Goal: Task Accomplishment & Management: Use online tool/utility

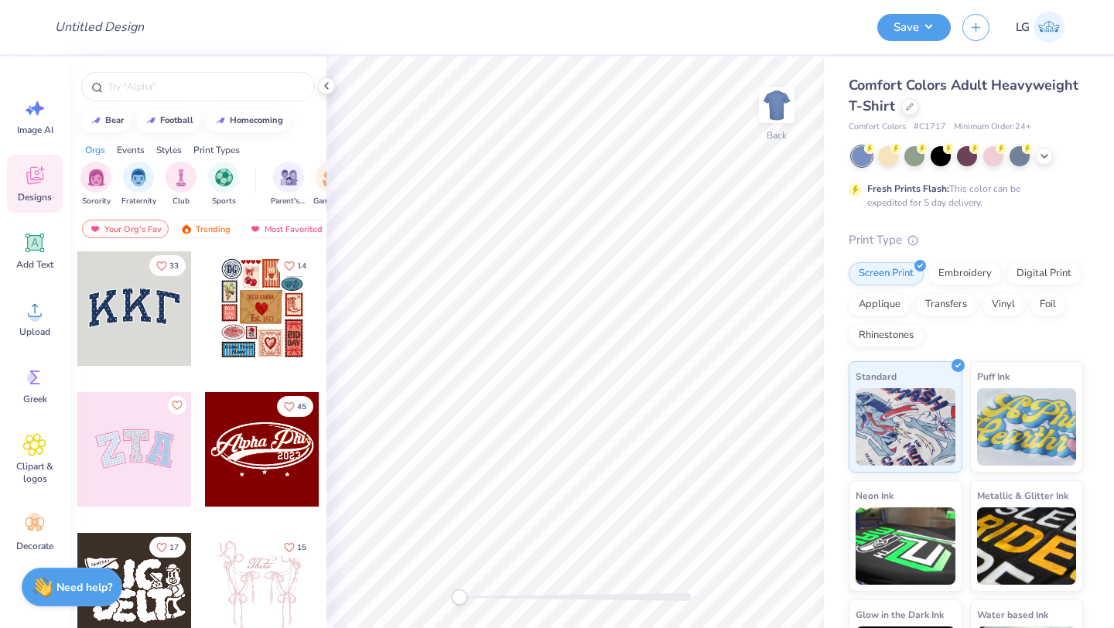
click at [904, 97] on div "Comfort Colors Adult Heavyweight T-Shirt" at bounding box center [966, 96] width 234 height 42
click at [905, 101] on div at bounding box center [909, 105] width 17 height 17
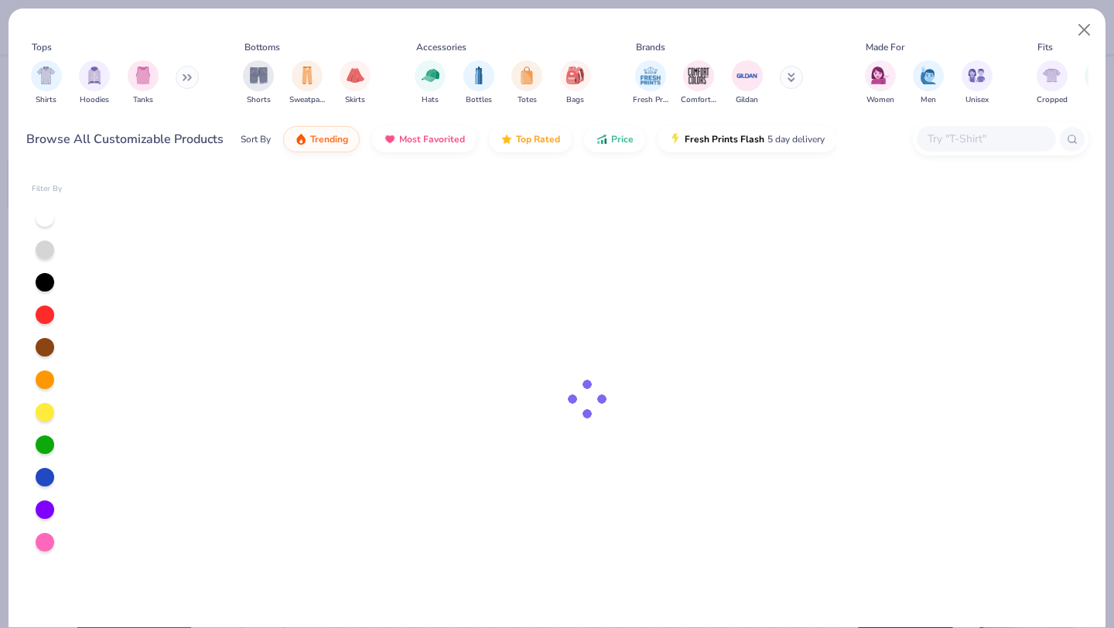
click at [983, 140] on input "text" at bounding box center [985, 139] width 119 height 18
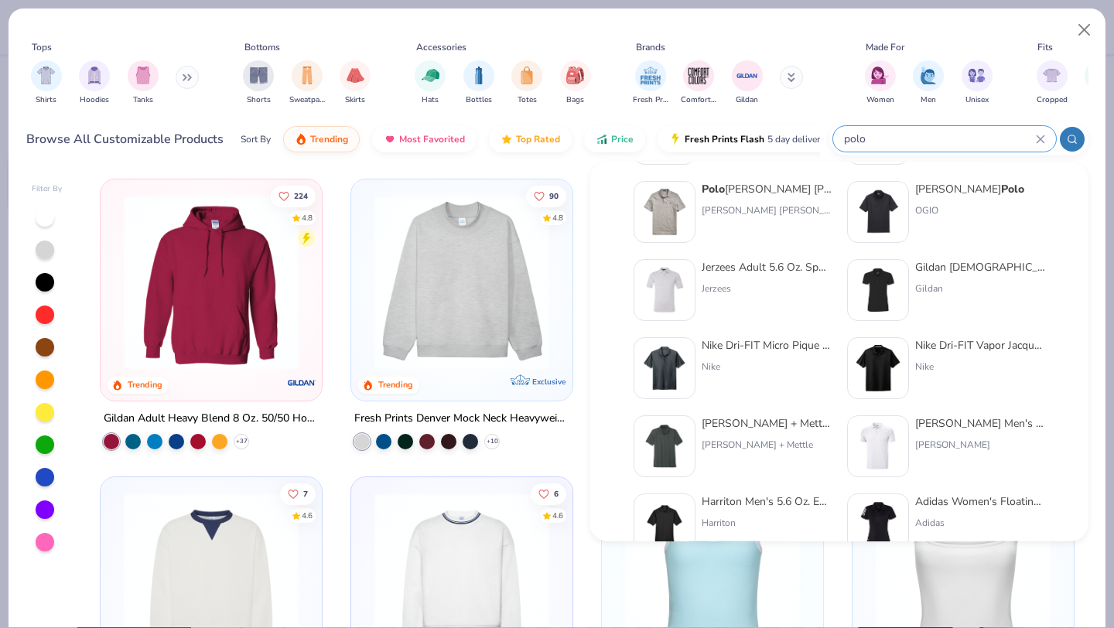
scroll to position [401, 0]
type input "polo"
click at [753, 269] on div "Jerzees Adult 5.6 Oz. Spotshield Jersey Polo" at bounding box center [767, 266] width 130 height 16
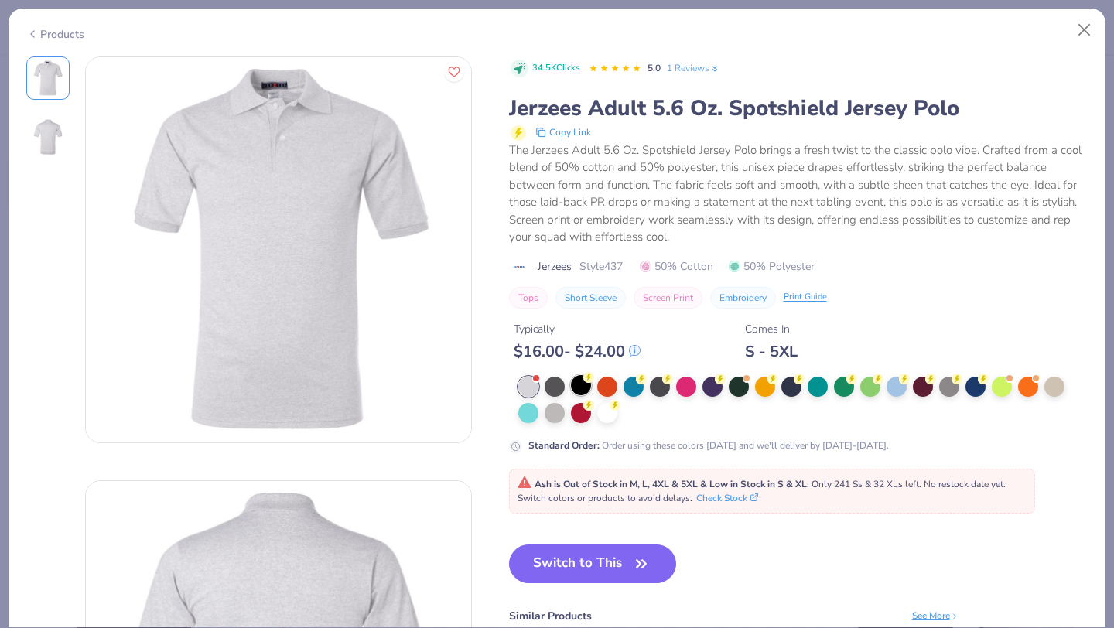
click at [586, 383] on div at bounding box center [581, 385] width 20 height 20
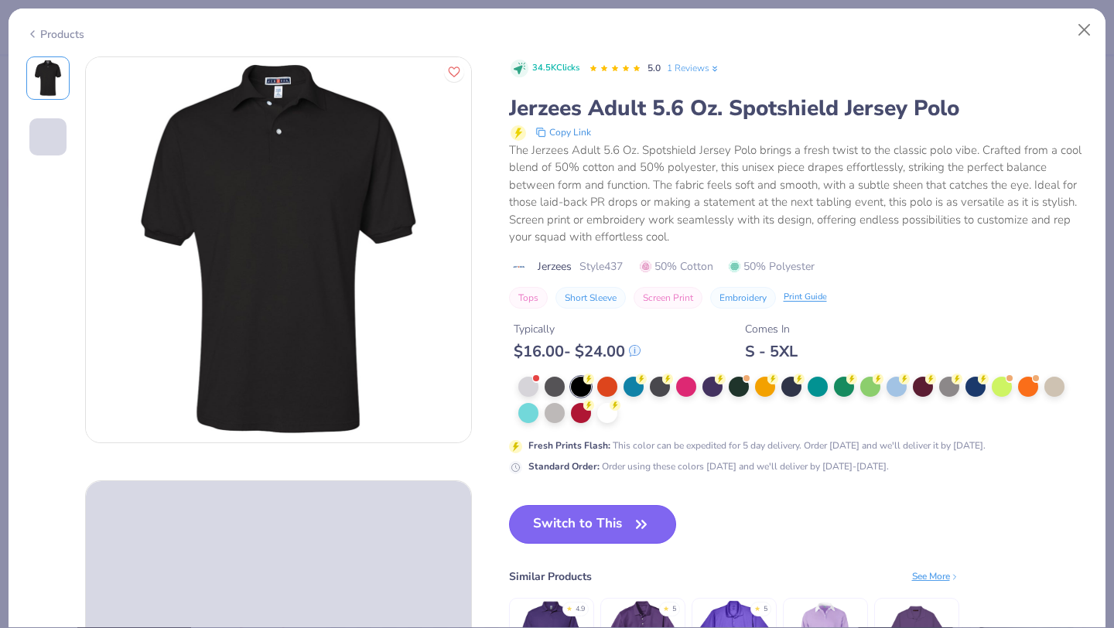
click at [592, 541] on button "Switch to This" at bounding box center [593, 524] width 168 height 39
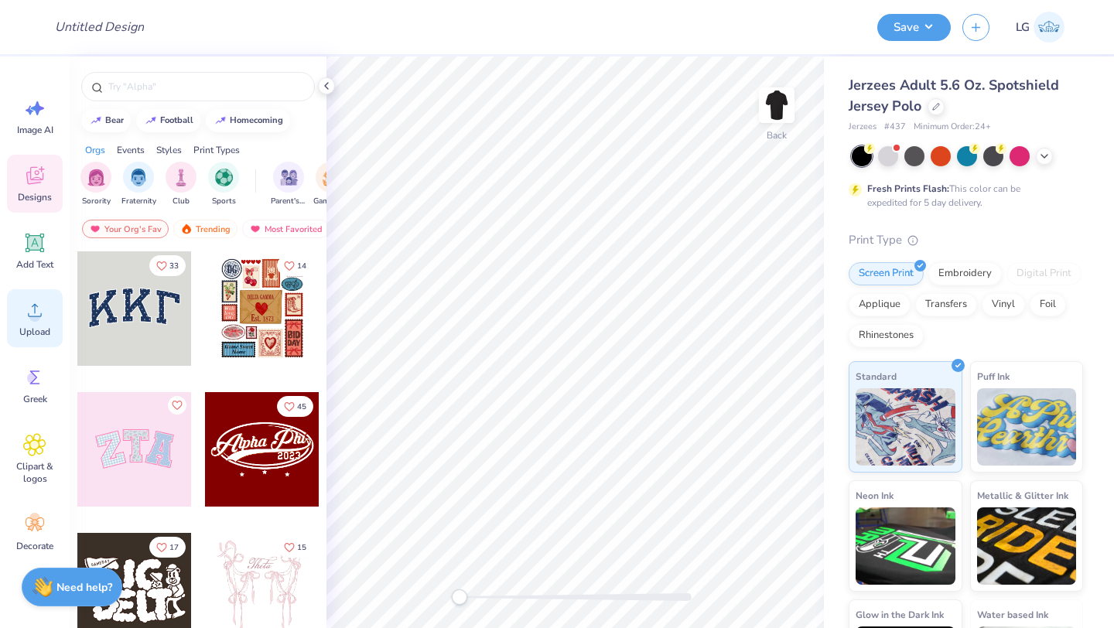
click at [32, 318] on circle at bounding box center [34, 316] width 11 height 11
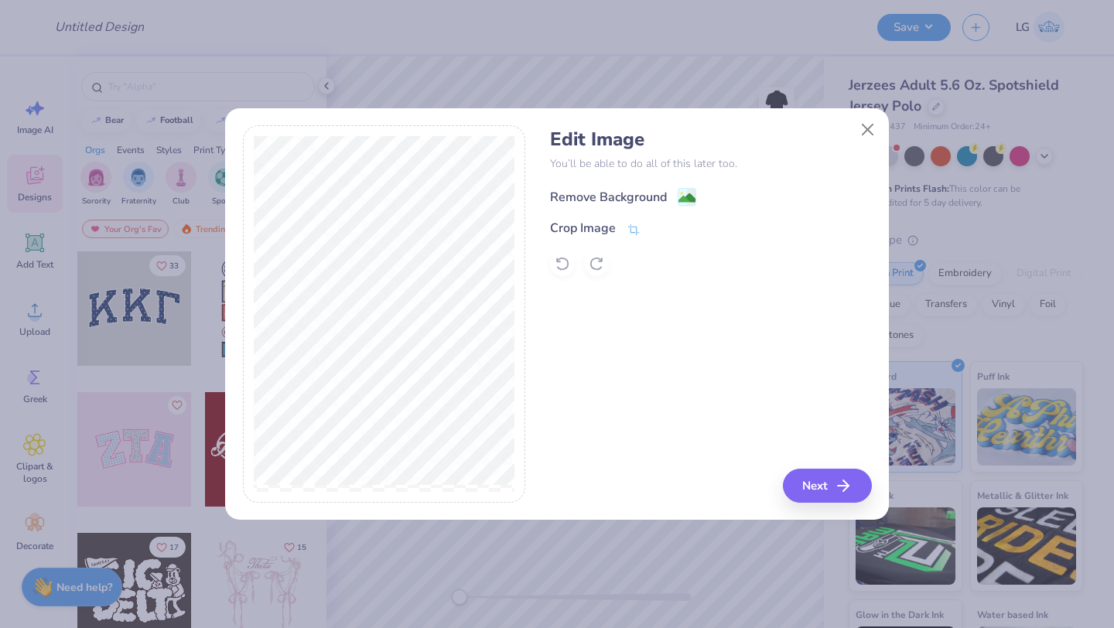
click at [608, 195] on div "Remove Background" at bounding box center [608, 197] width 117 height 19
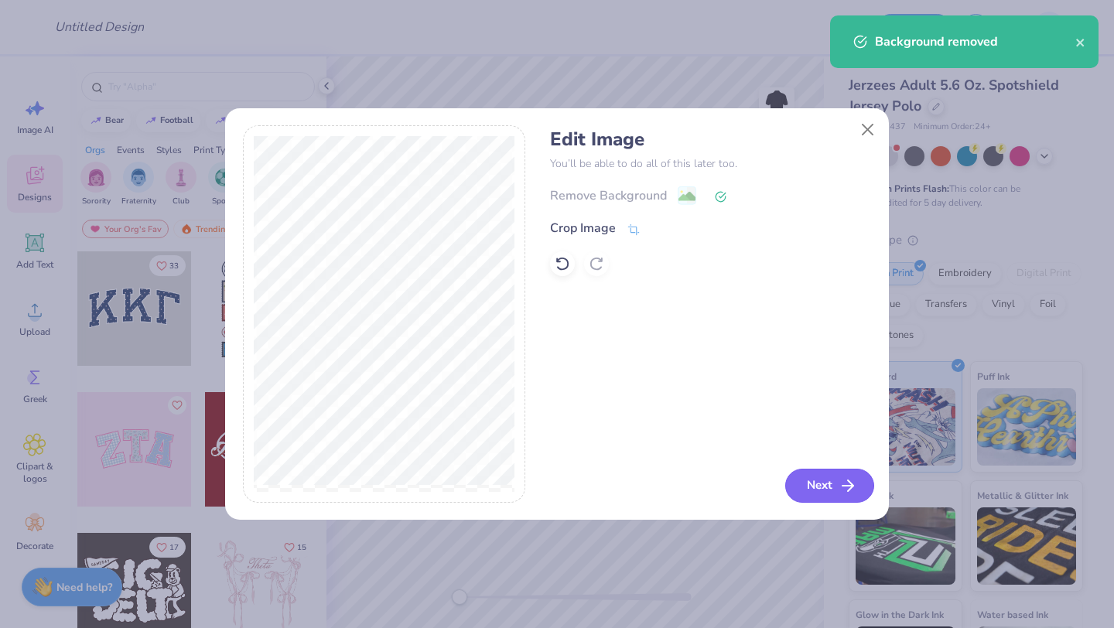
click at [828, 483] on button "Next" at bounding box center [829, 486] width 89 height 34
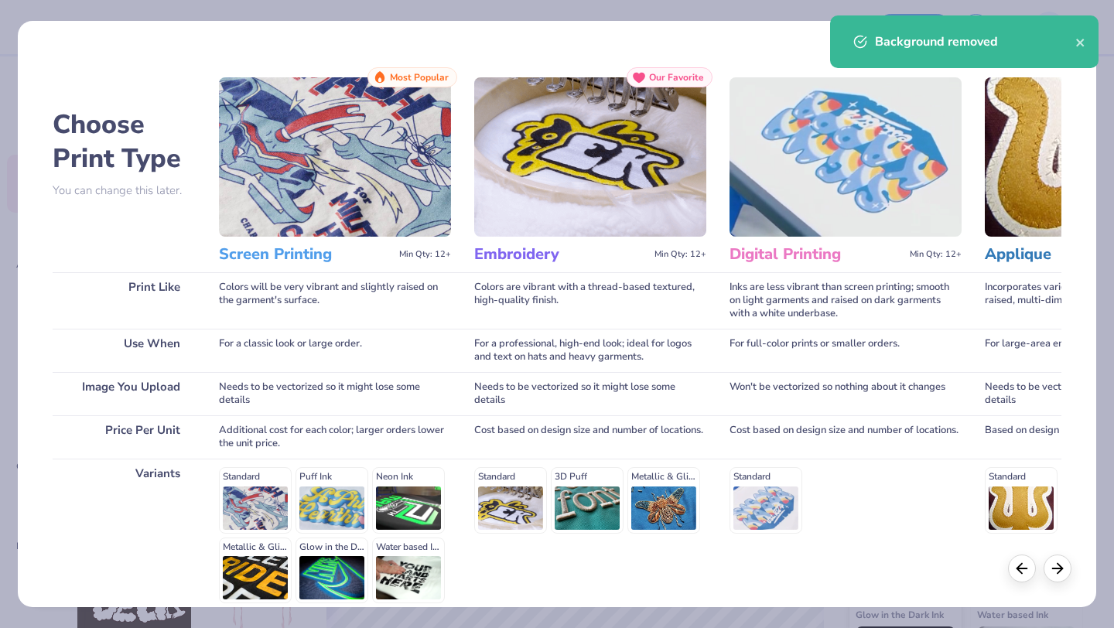
scroll to position [143, 0]
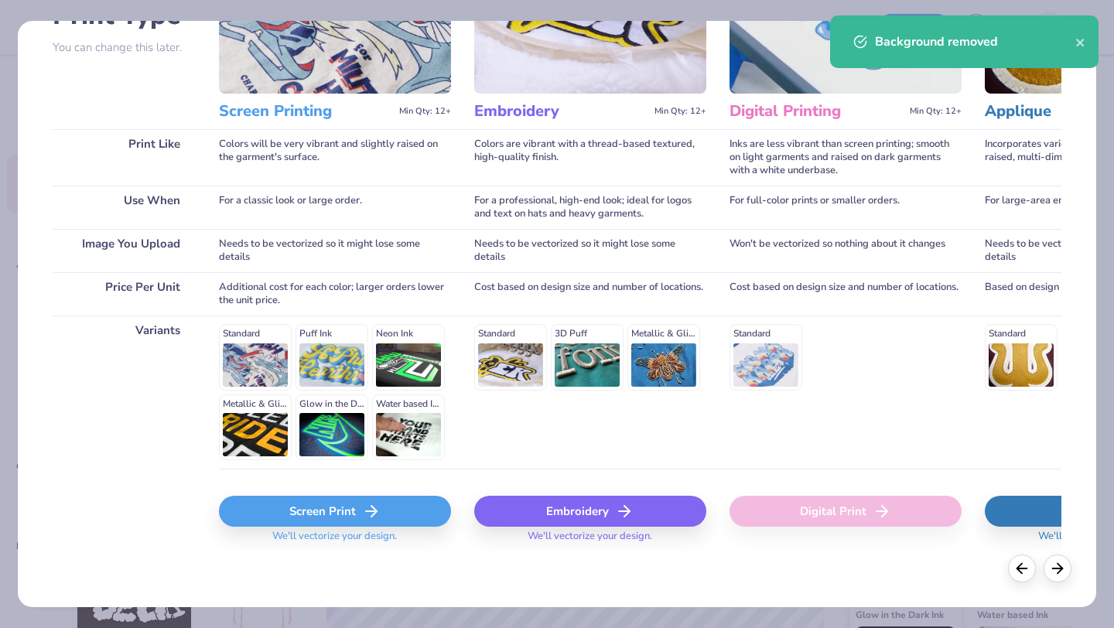
click at [524, 508] on div "Embroidery" at bounding box center [590, 511] width 232 height 31
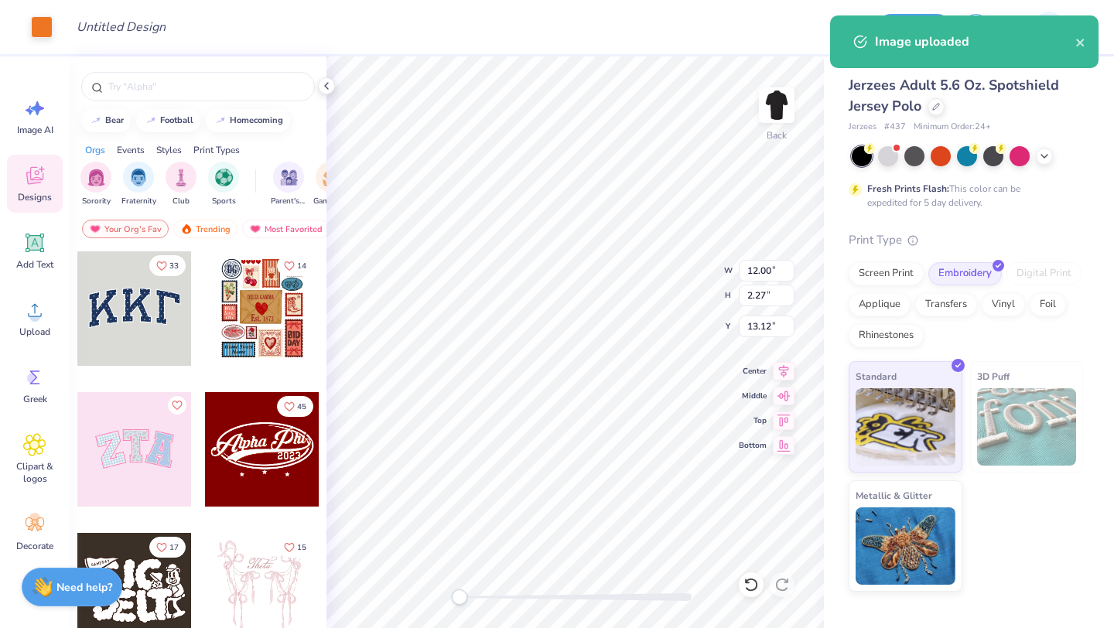
type input "5.24"
type input "0.99"
type input "14.39"
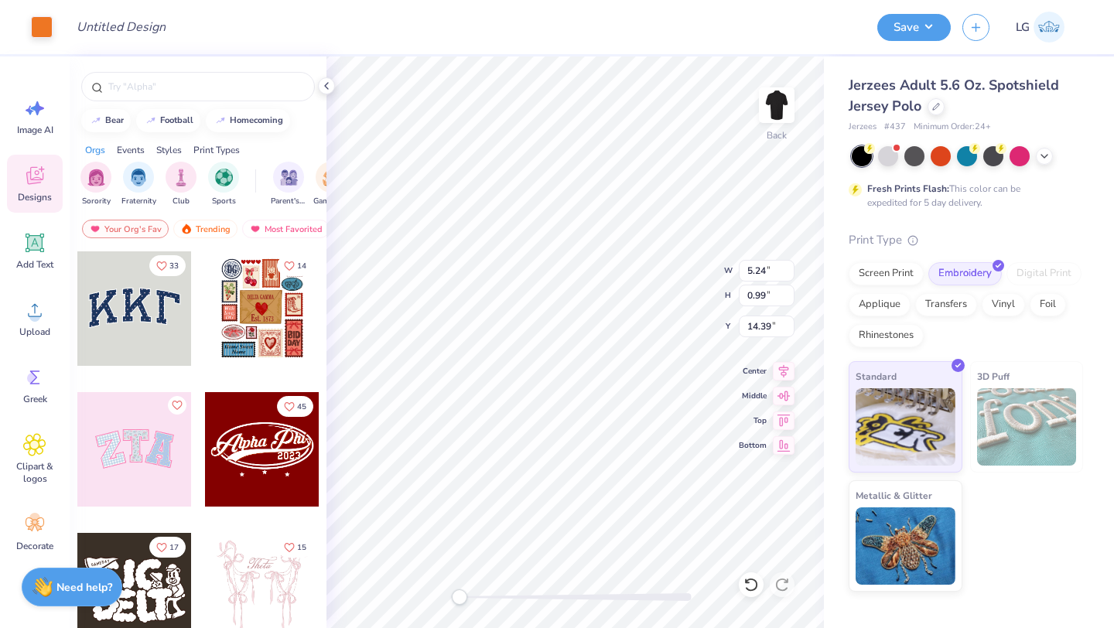
type input "4.27"
type input "0.81"
type input "3.18"
click at [39, 245] on icon at bounding box center [35, 243] width 15 height 15
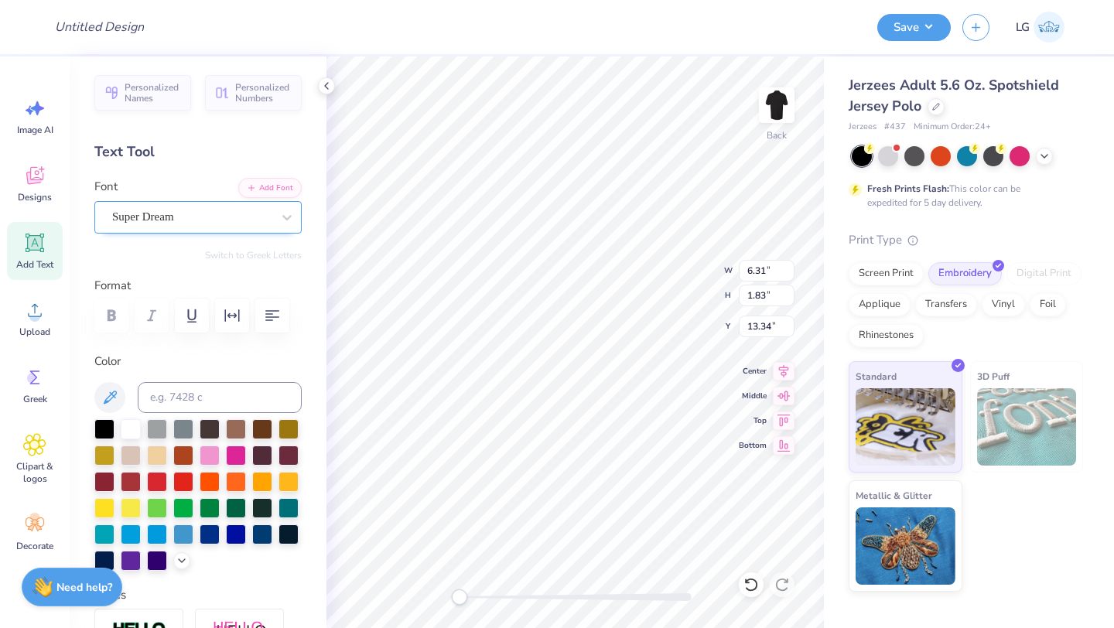
click at [246, 220] on div "Super Dream" at bounding box center [192, 217] width 162 height 24
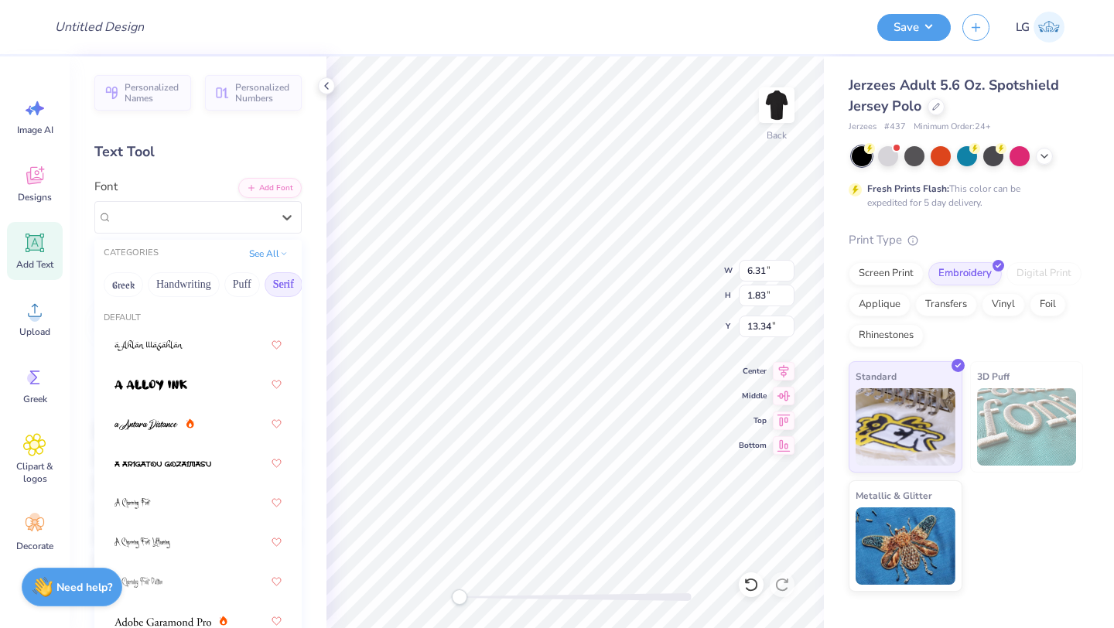
click at [269, 282] on button "Serif" at bounding box center [284, 284] width 38 height 25
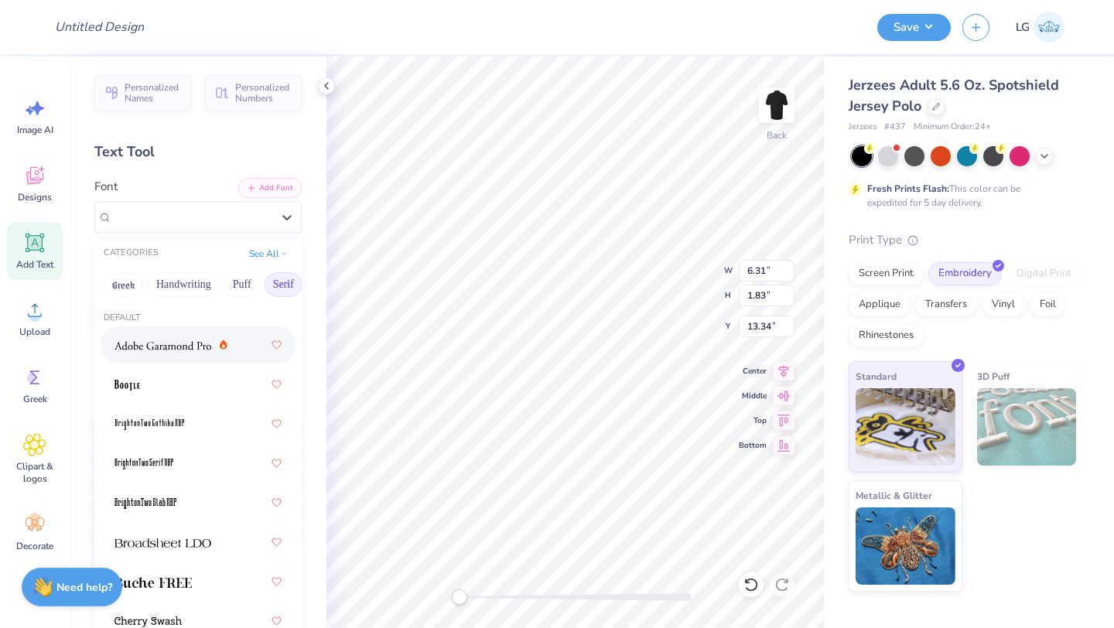
click at [140, 355] on div at bounding box center [197, 345] width 167 height 28
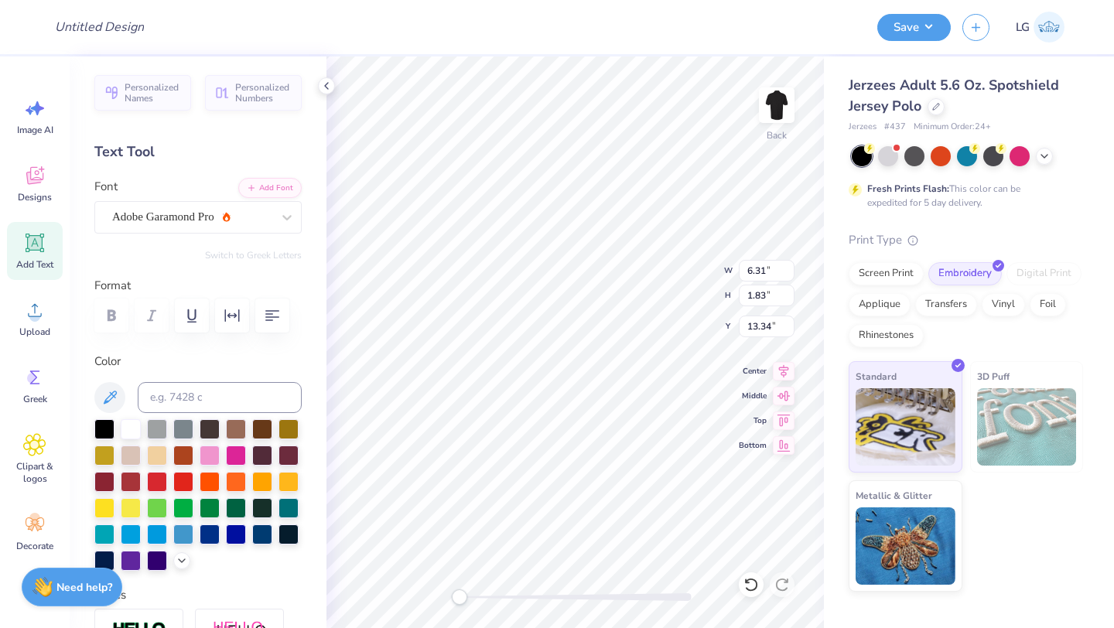
type textarea "T"
type textarea "EXAMPLE"
type input "3.42"
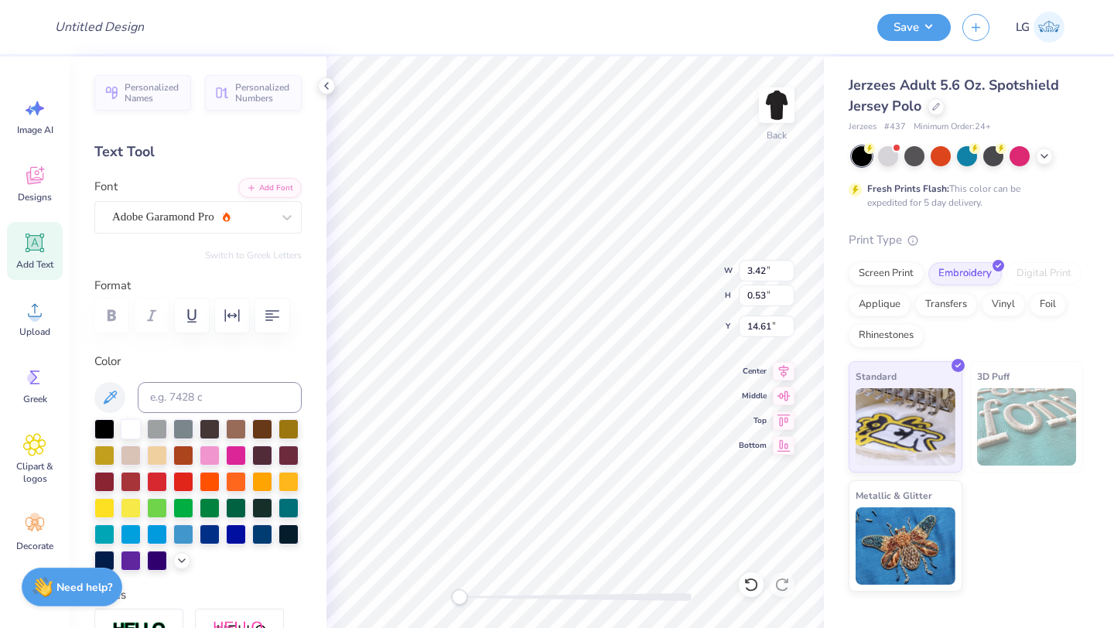
type input "0.53"
type input "14.61"
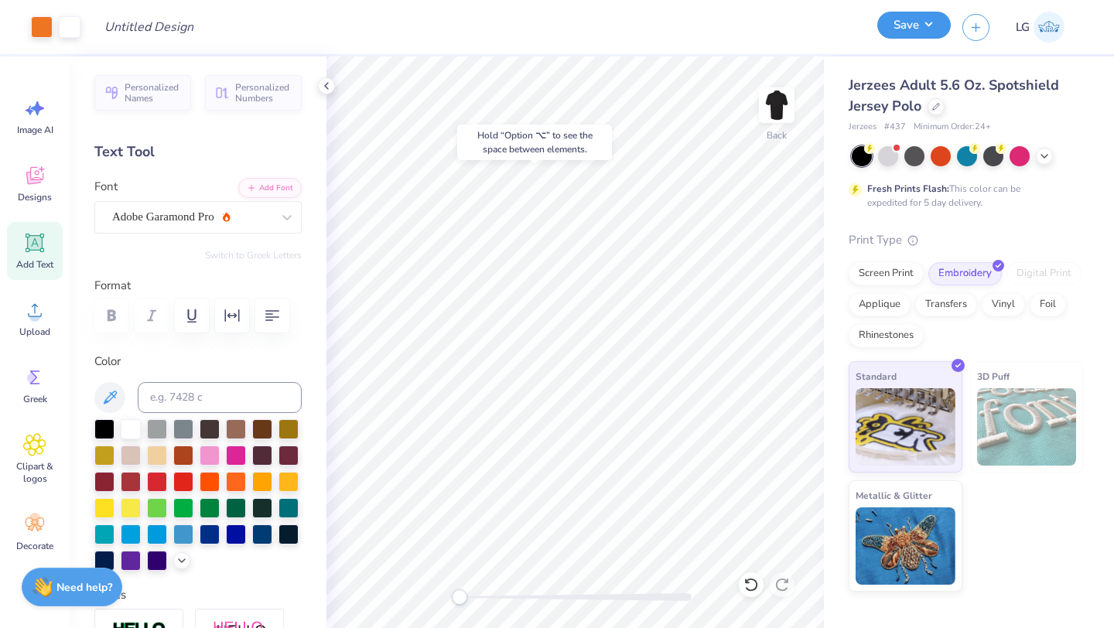
click at [909, 30] on button "Save" at bounding box center [913, 25] width 73 height 27
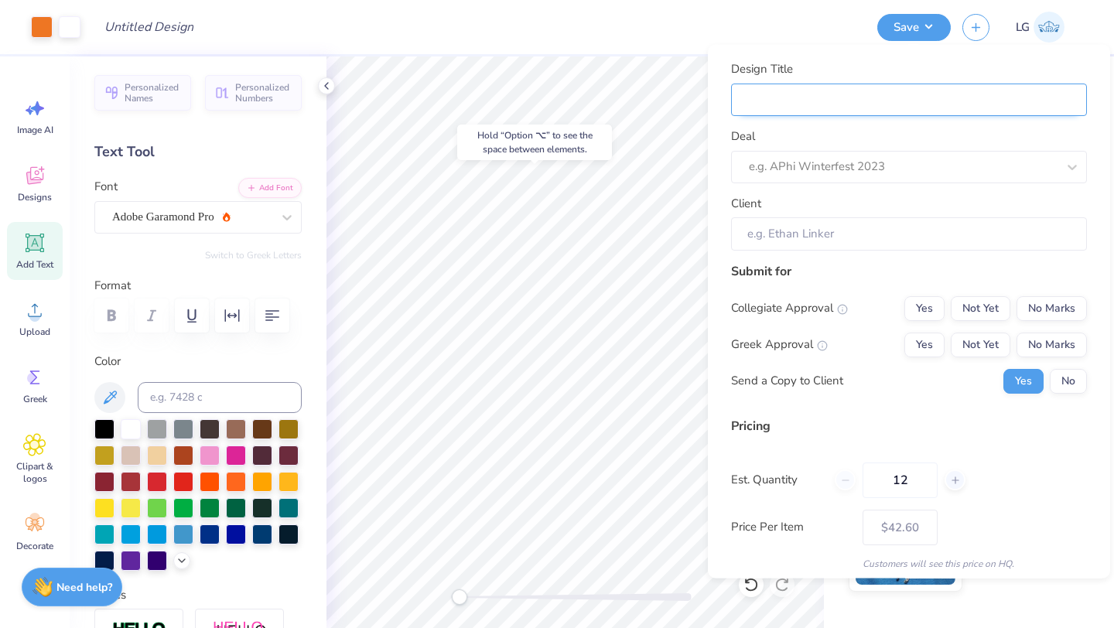
click at [1019, 102] on input "Design Title" at bounding box center [909, 99] width 356 height 33
type input "A"
type input "AE"
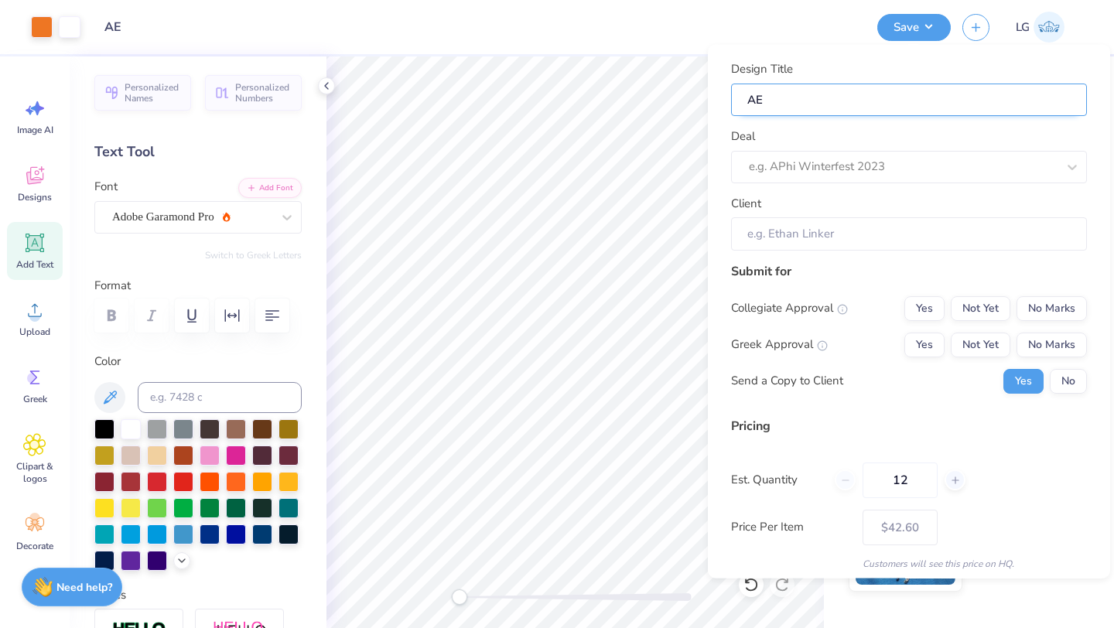
type input "AER"
type input "AERO"
click at [923, 166] on div at bounding box center [903, 166] width 308 height 21
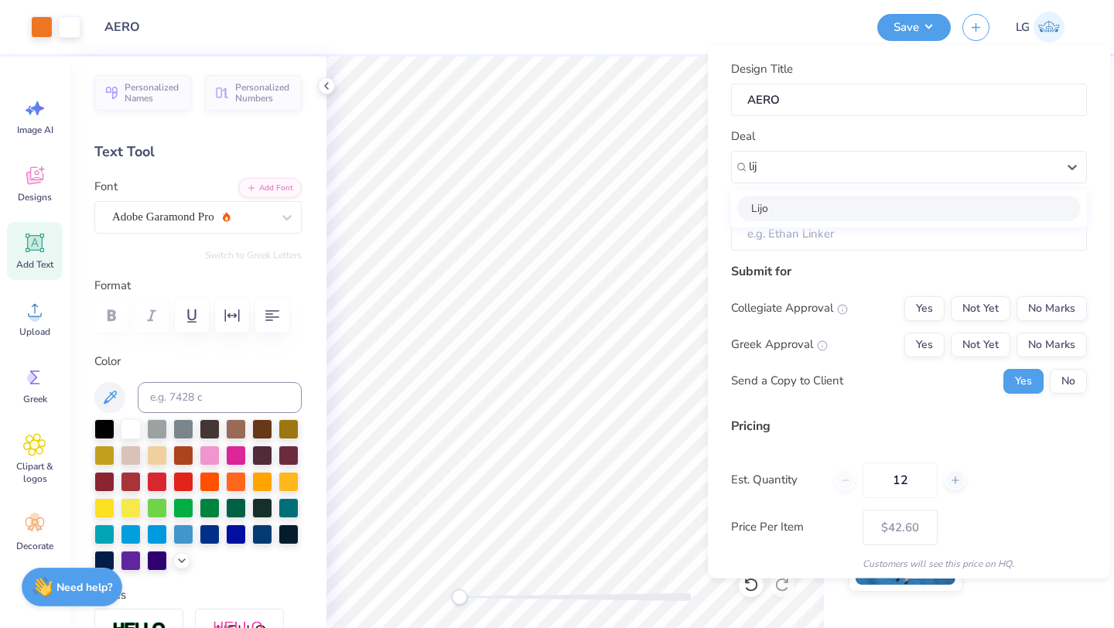
click at [866, 210] on div "Lijo" at bounding box center [908, 208] width 343 height 26
type input "lij"
type input "[PERSON_NAME]"
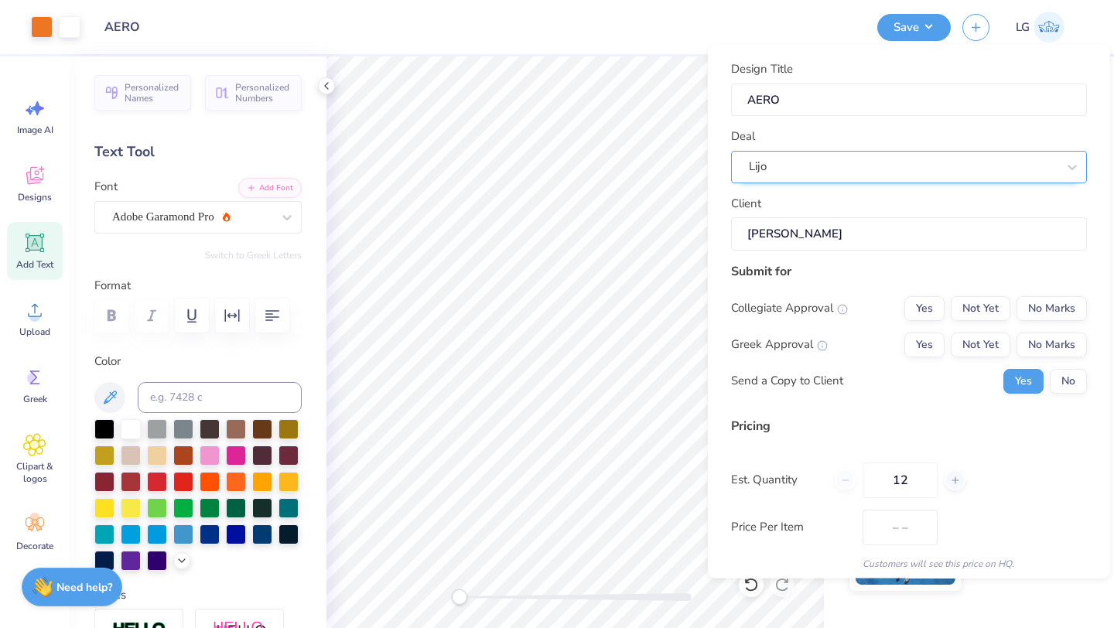
click at [876, 176] on div at bounding box center [903, 166] width 308 height 21
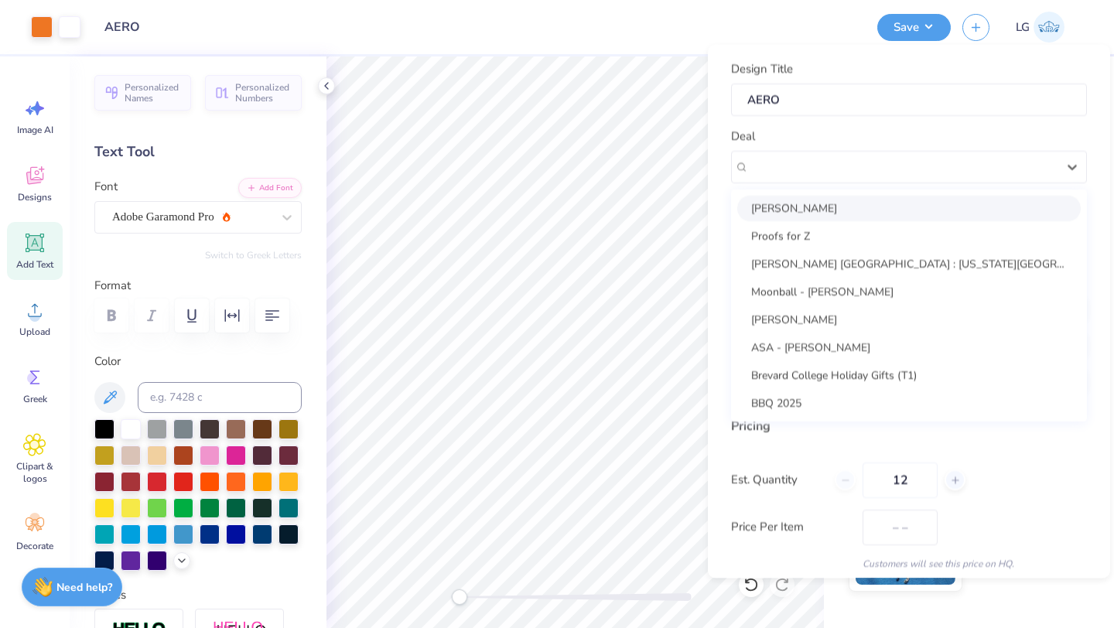
type input "$42.60"
click at [855, 200] on div "[PERSON_NAME]" at bounding box center [908, 208] width 343 height 26
type input "[PERSON_NAME]"
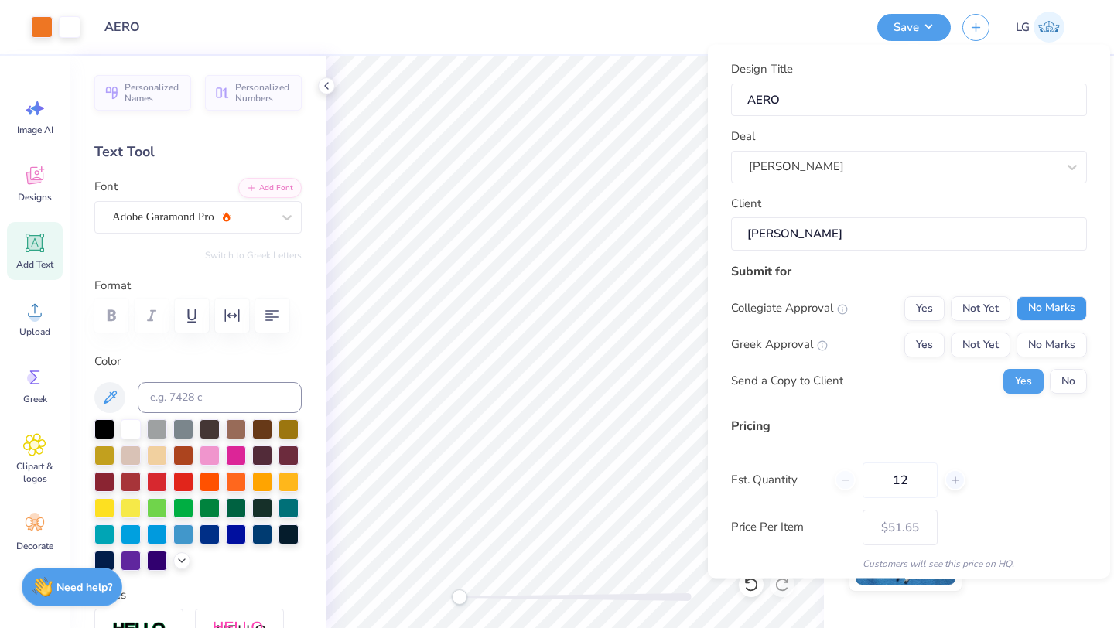
click at [1057, 311] on button "No Marks" at bounding box center [1051, 307] width 70 height 25
click at [1057, 343] on button "No Marks" at bounding box center [1051, 344] width 70 height 25
click at [1068, 380] on button "No" at bounding box center [1068, 380] width 37 height 25
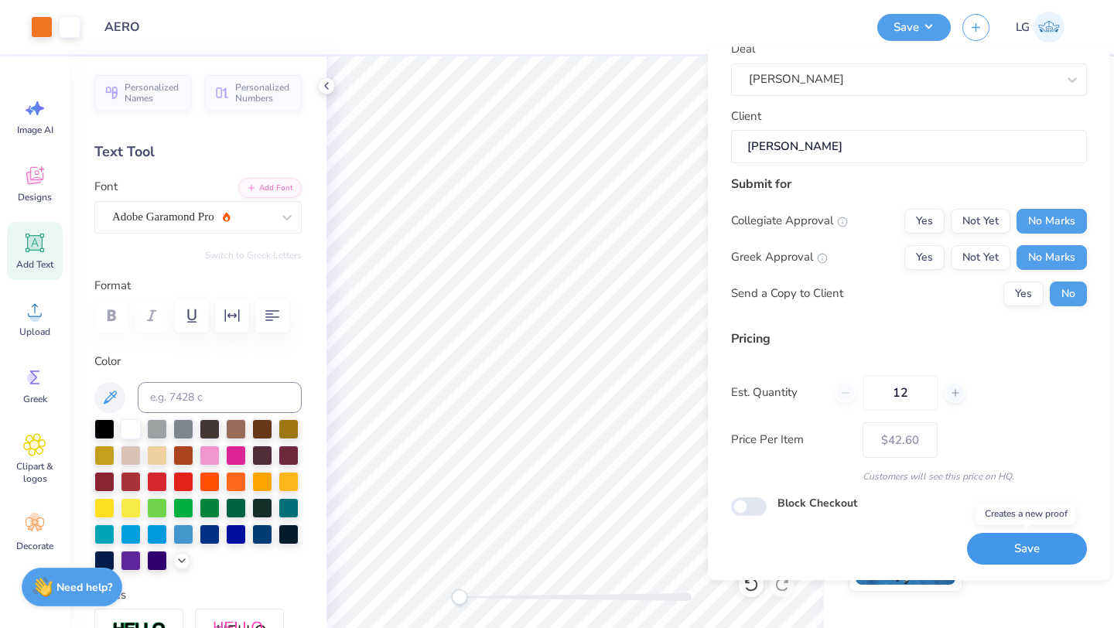
click at [1001, 547] on button "Save" at bounding box center [1027, 550] width 120 height 32
type input "– –"
